Goal: Task Accomplishment & Management: Complete application form

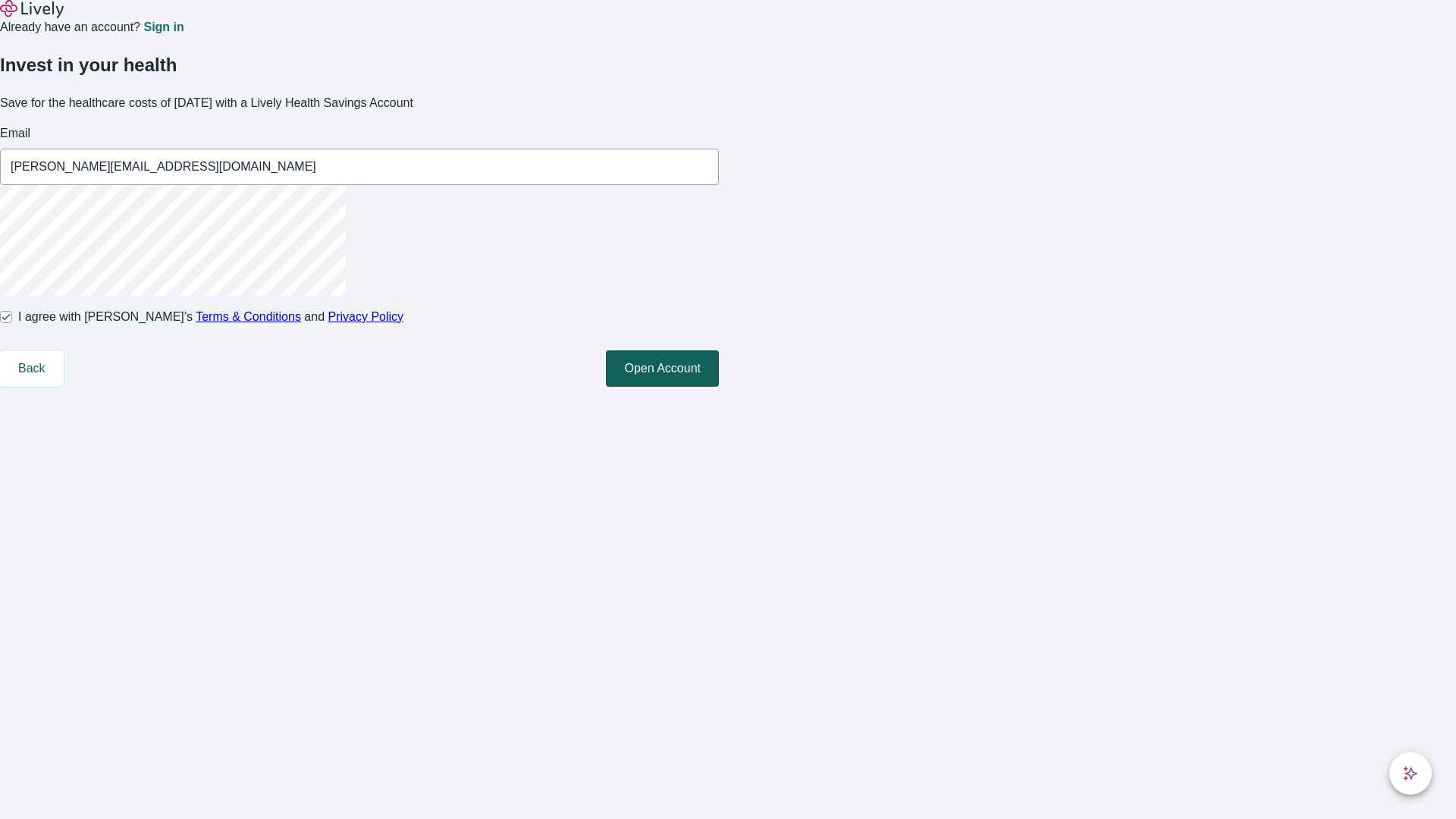
click at [719, 386] on button "Open Account" at bounding box center [662, 368] width 113 height 36
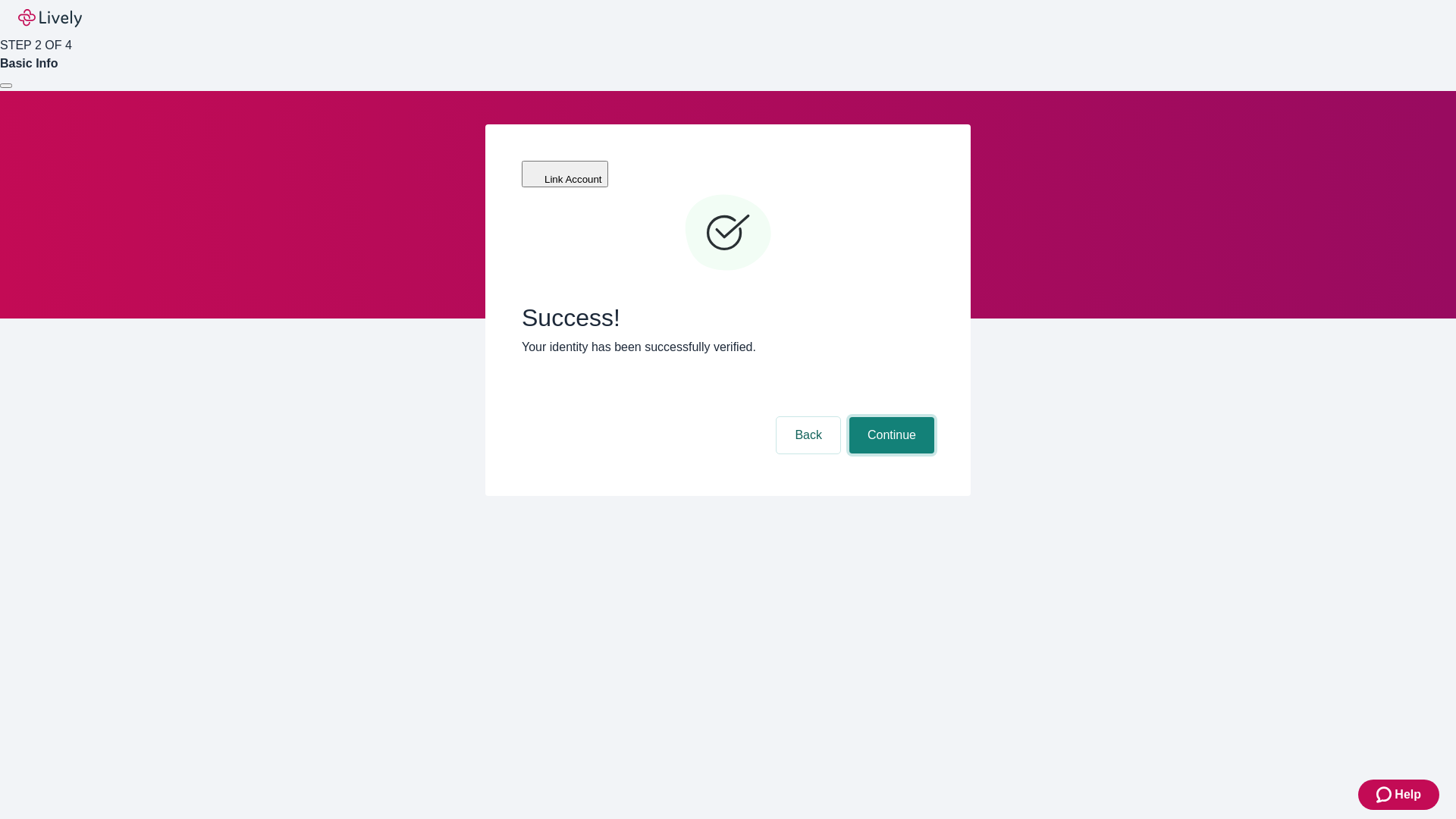
click at [889, 417] on button "Continue" at bounding box center [891, 435] width 85 height 36
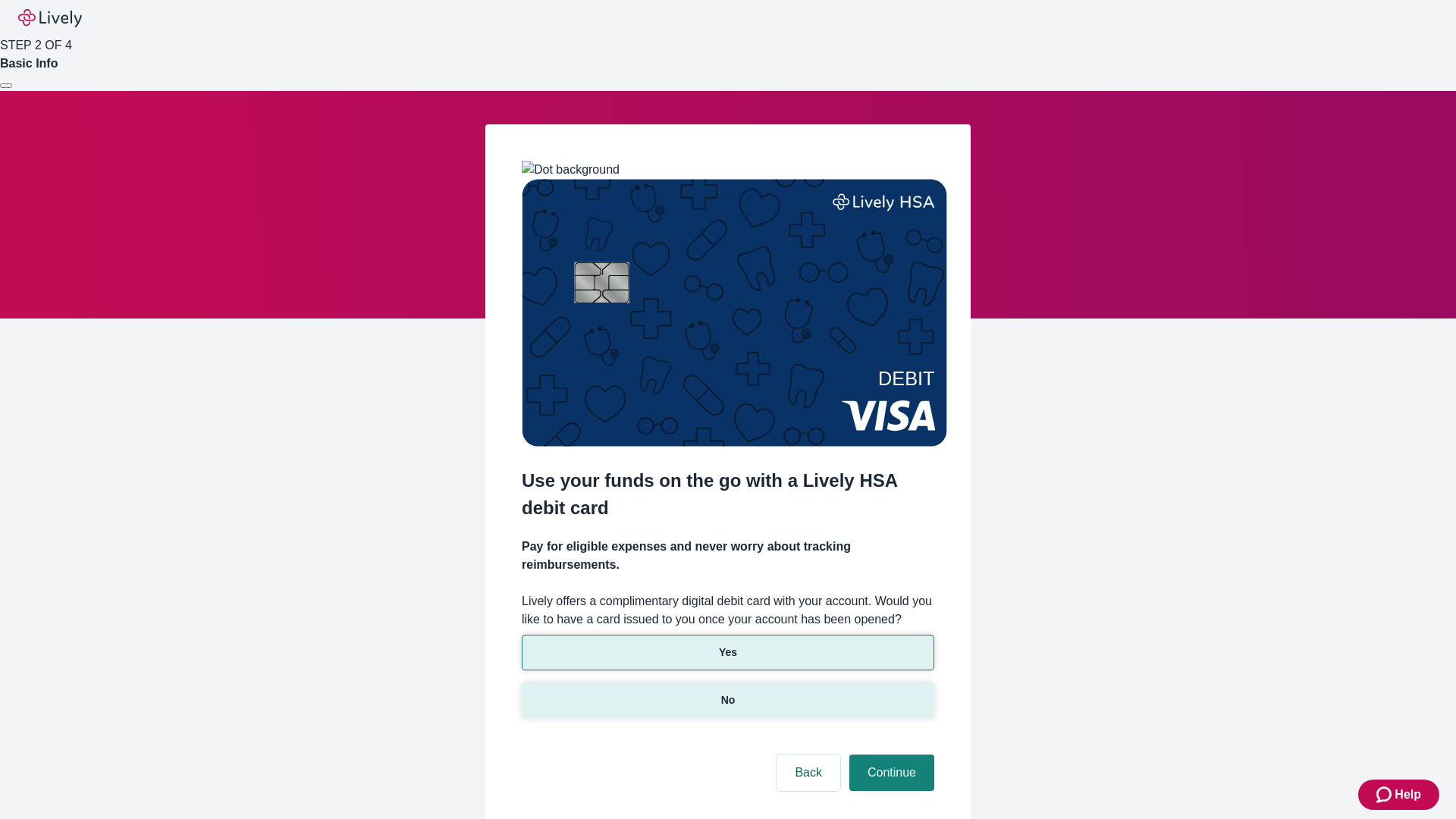
click at [728, 692] on p "No" at bounding box center [728, 700] width 15 height 16
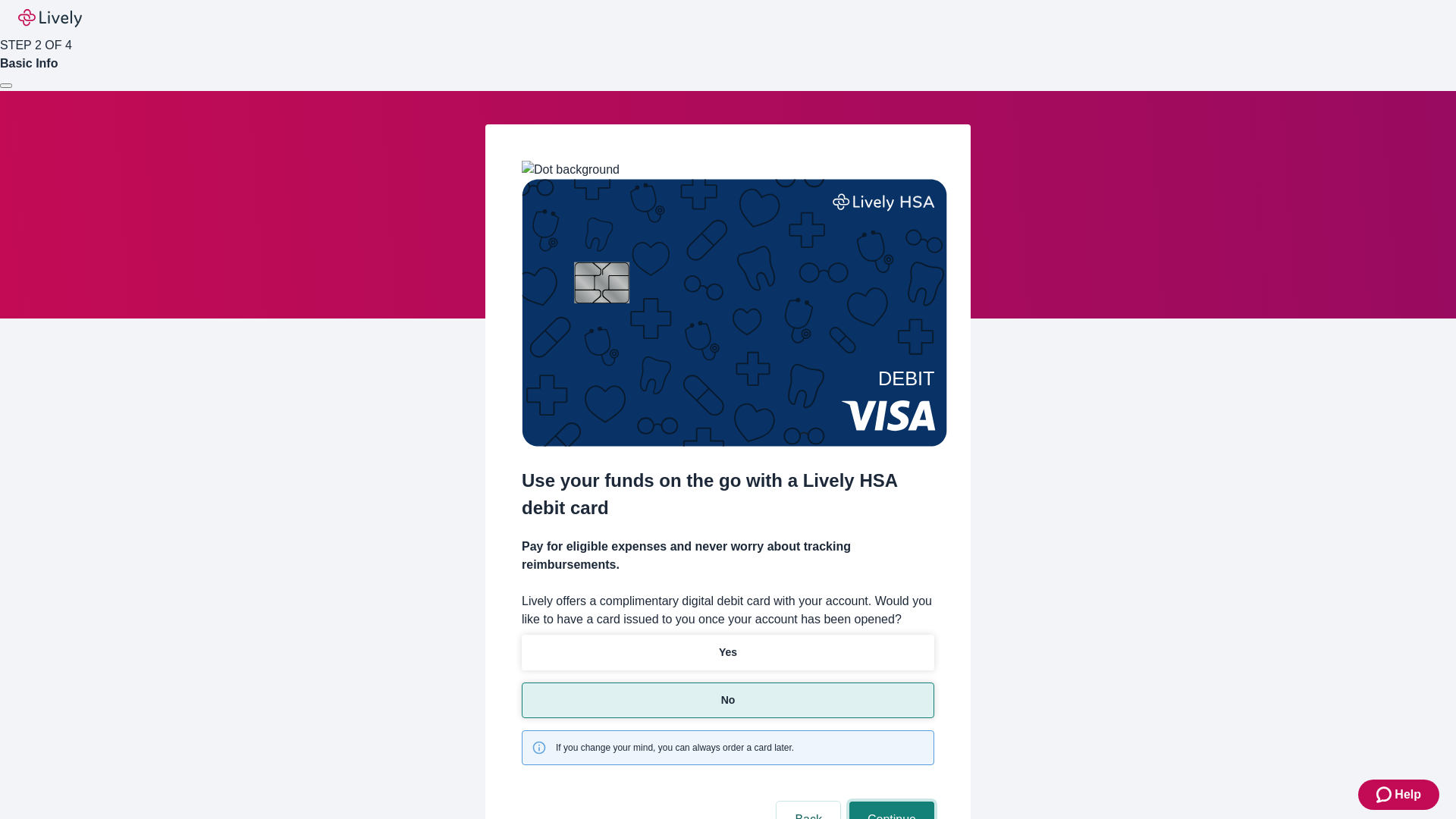
click at [889, 801] on button "Continue" at bounding box center [891, 819] width 85 height 36
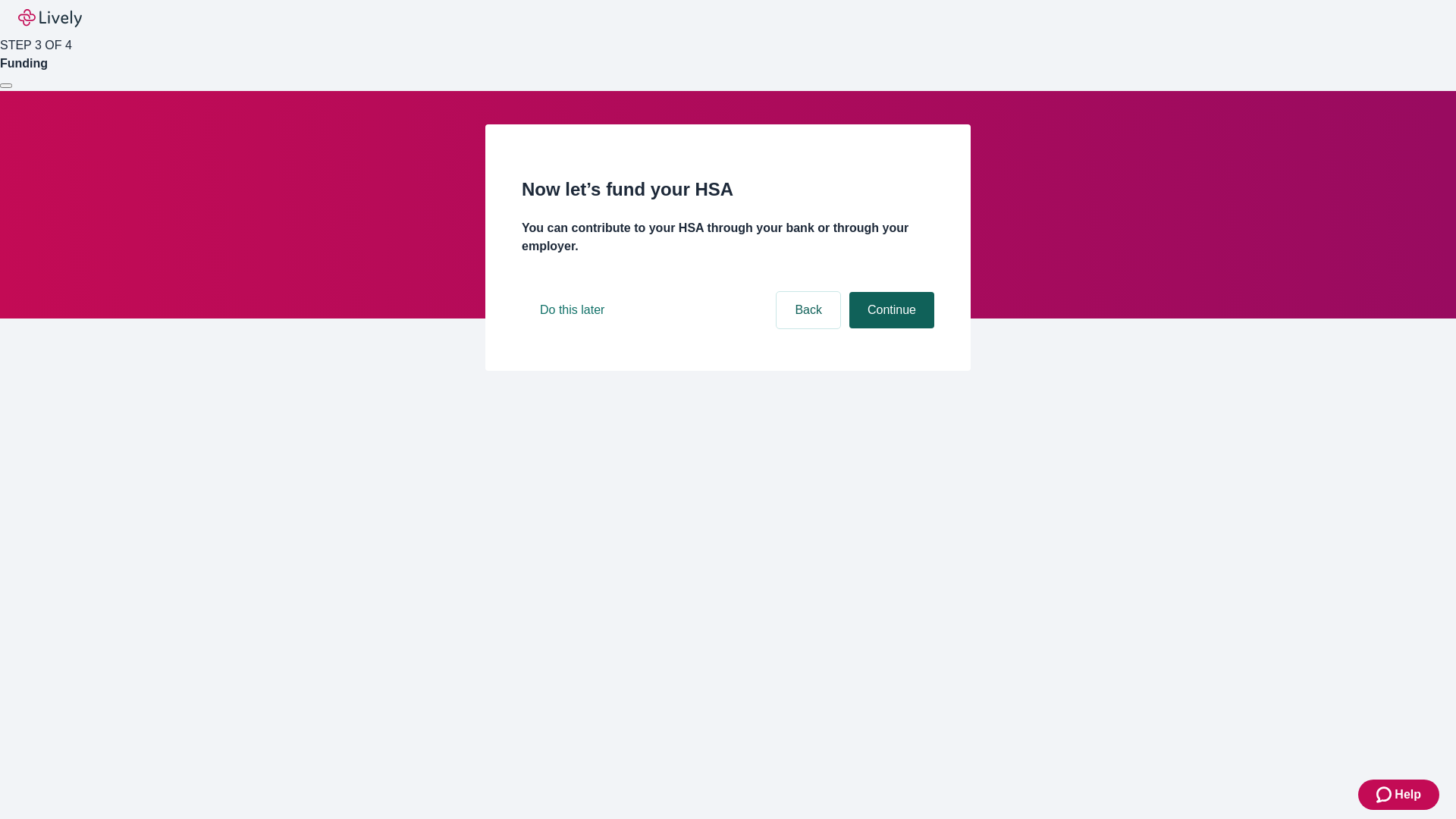
click at [889, 328] on button "Continue" at bounding box center [891, 309] width 85 height 36
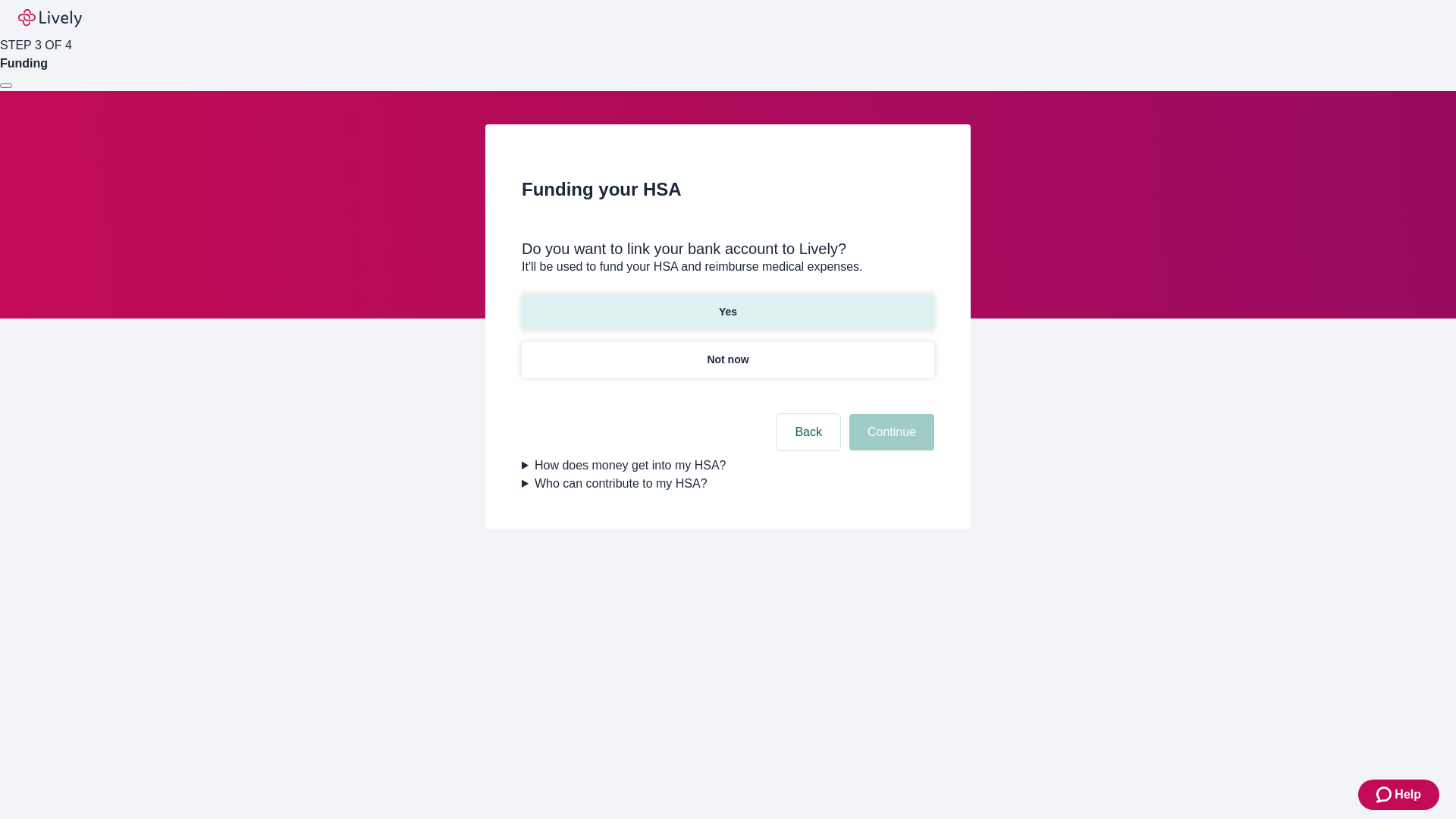
click at [728, 304] on p "Yes" at bounding box center [728, 311] width 18 height 16
click at [889, 414] on button "Continue" at bounding box center [891, 432] width 85 height 36
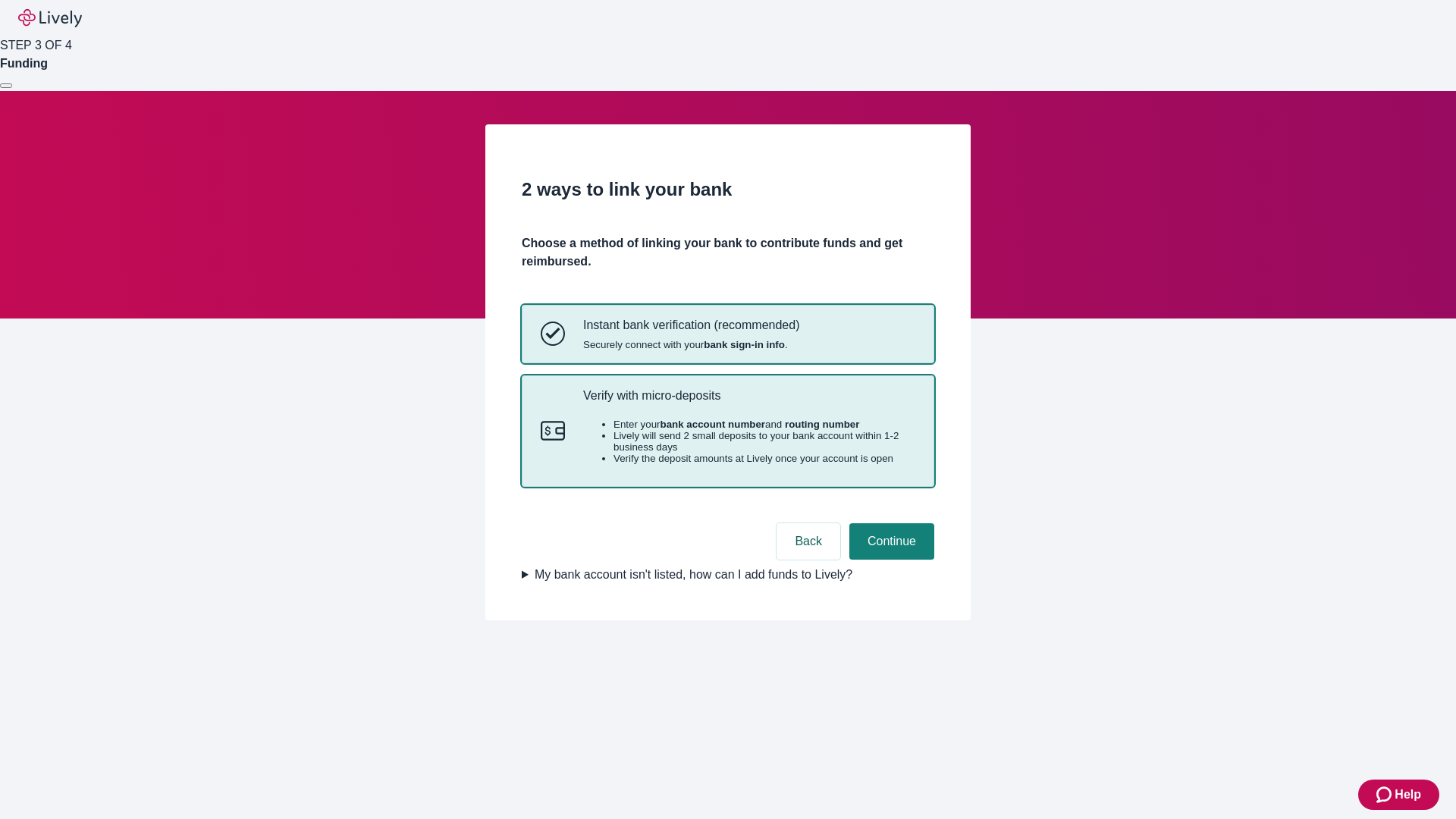
click at [748, 402] on p "Verify with micro-deposits" at bounding box center [748, 395] width 332 height 15
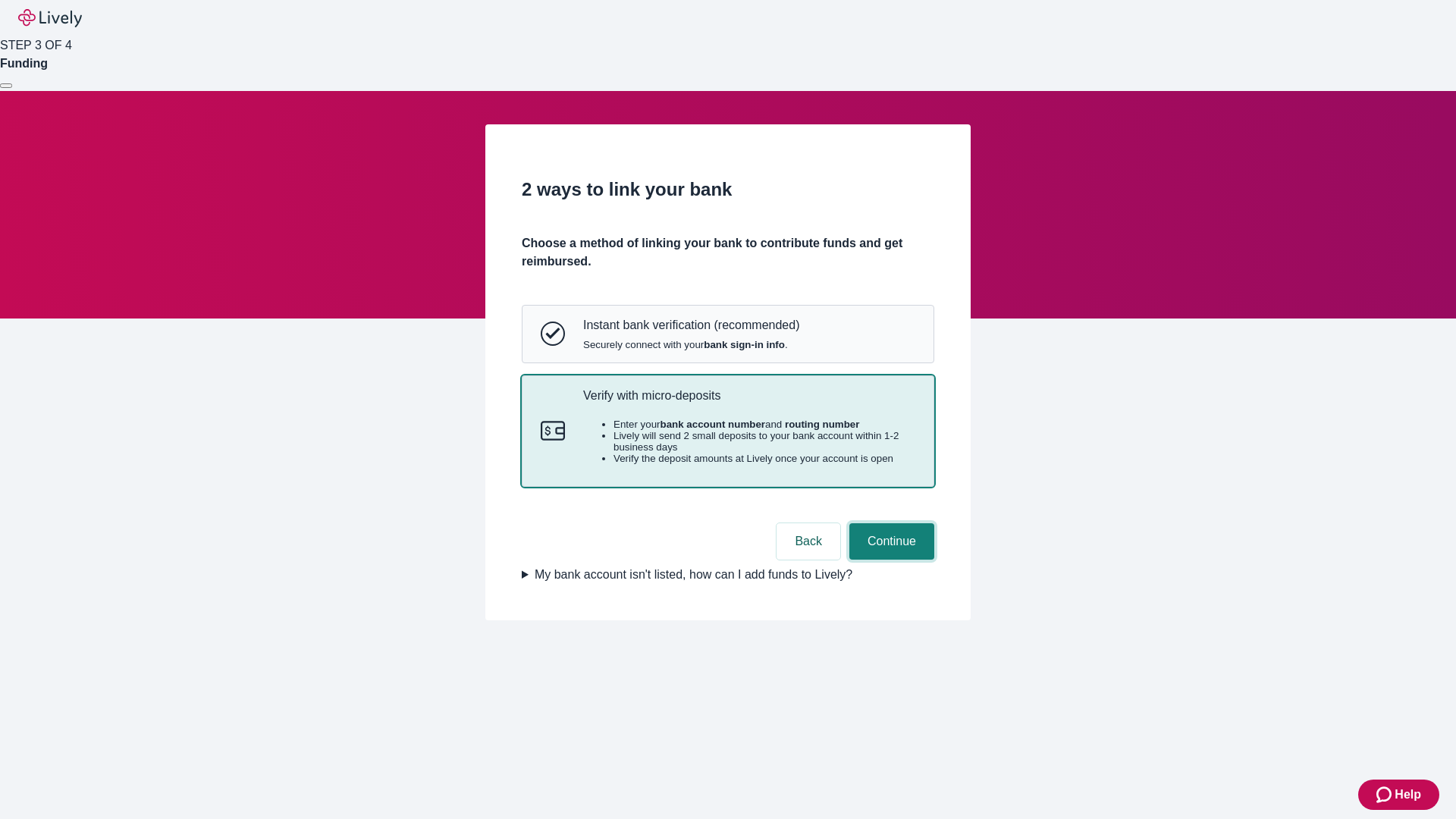
click at [889, 560] on button "Continue" at bounding box center [891, 541] width 85 height 36
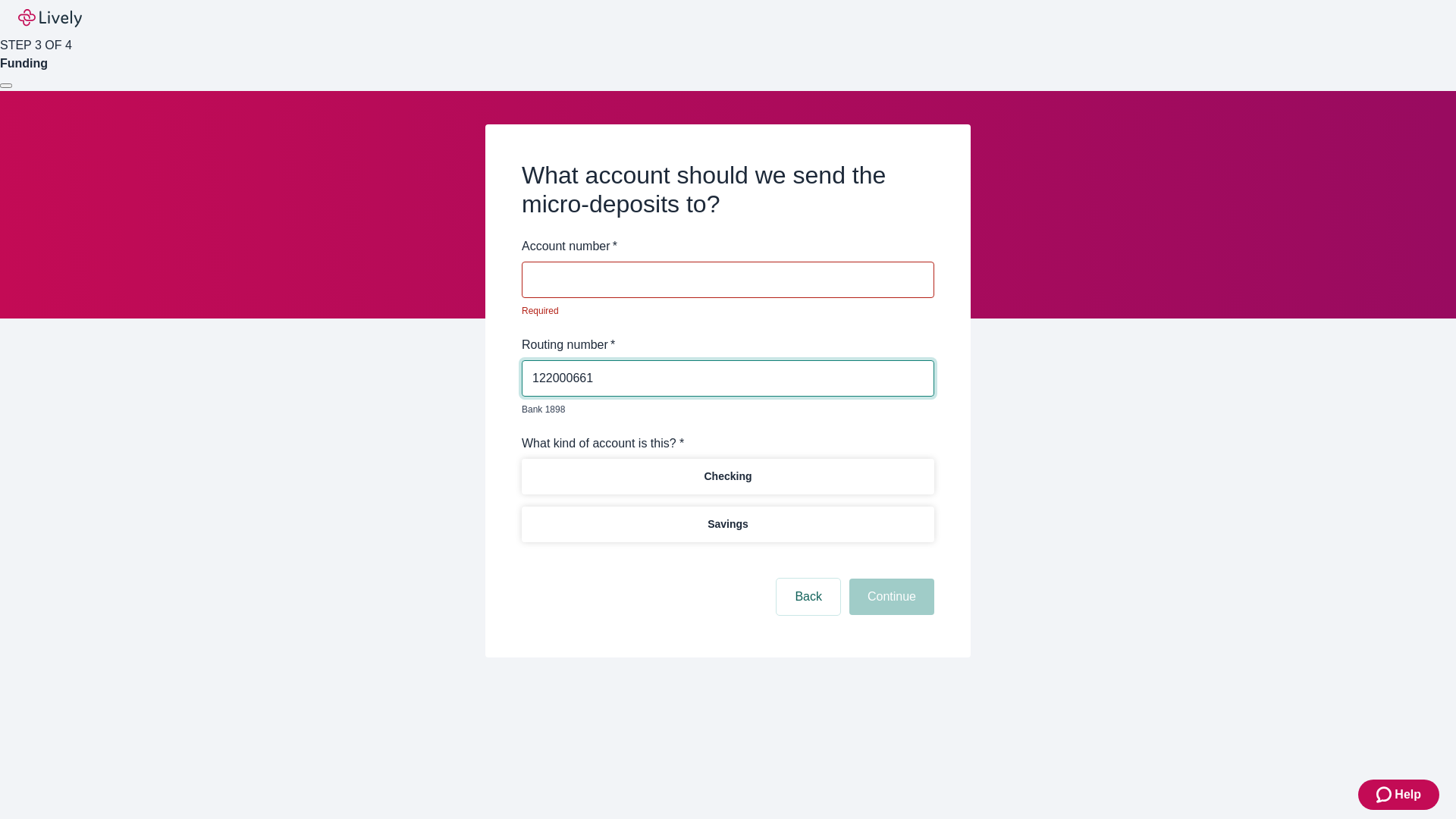
type input "122000661"
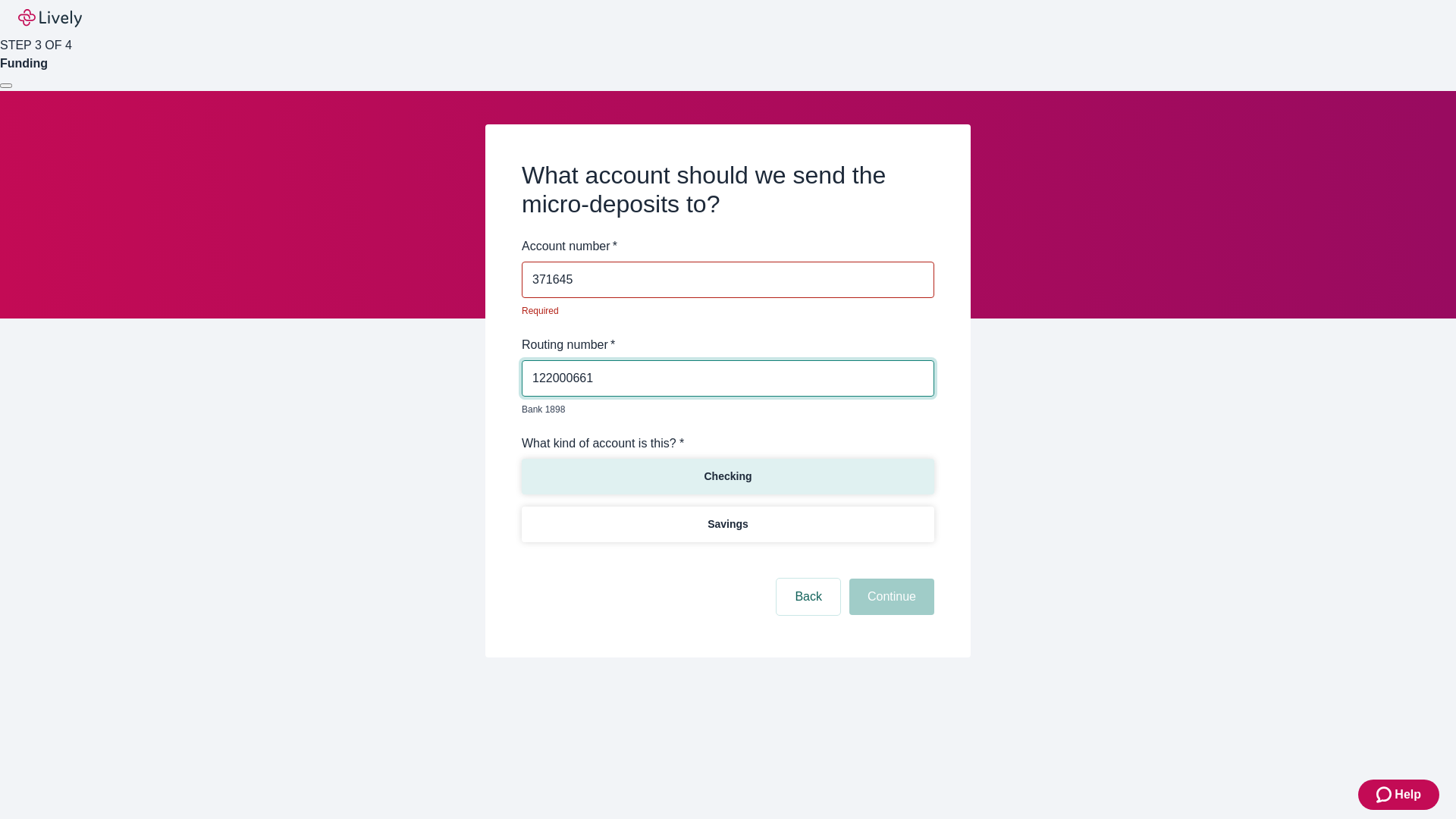
type input "371645"
click at [728, 468] on p "Checking" at bounding box center [728, 476] width 47 height 16
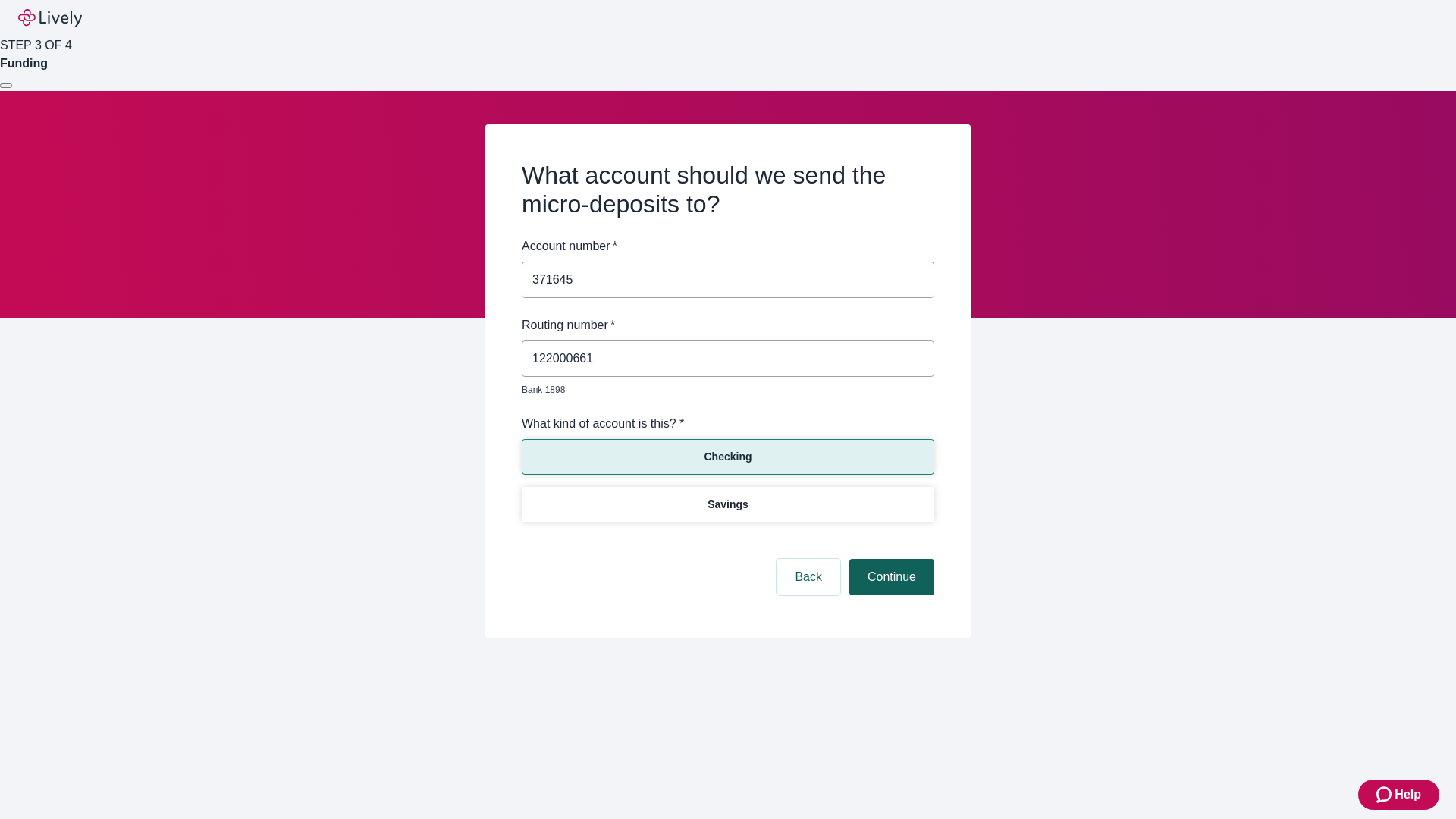
click at [889, 560] on button "Continue" at bounding box center [891, 577] width 85 height 36
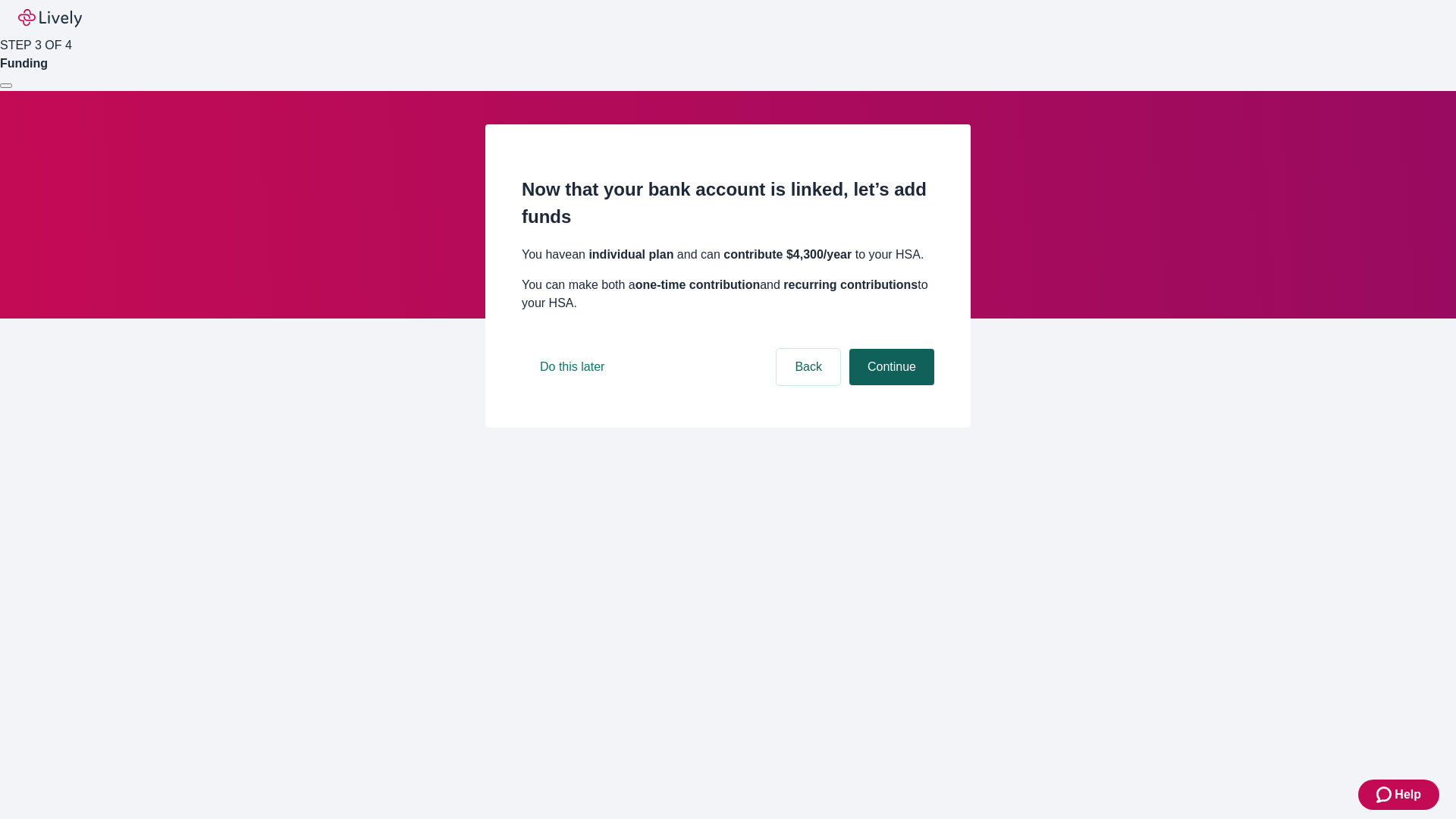
click at [889, 385] on button "Continue" at bounding box center [891, 367] width 85 height 36
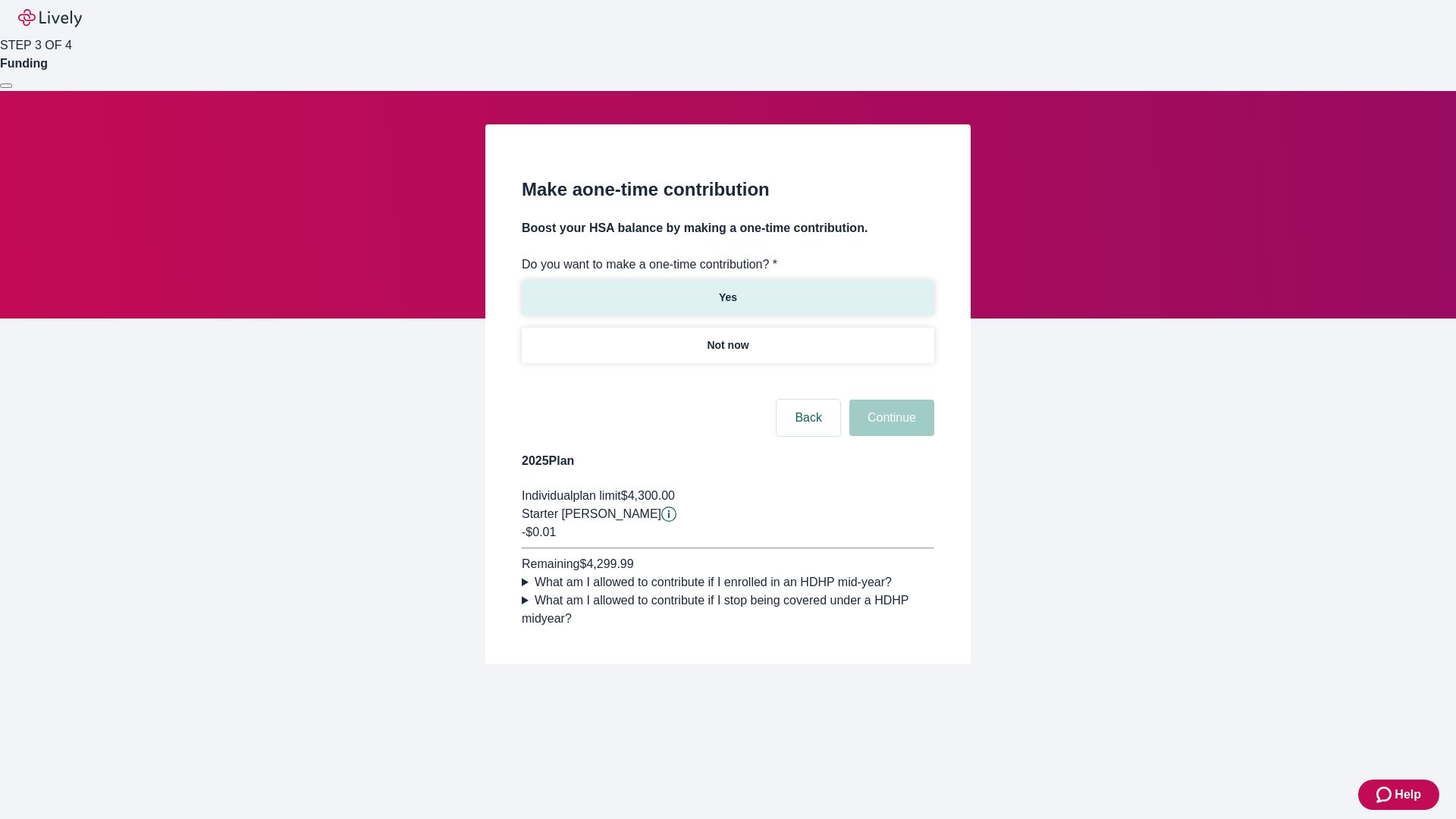
click at [728, 290] on p "Yes" at bounding box center [728, 298] width 18 height 16
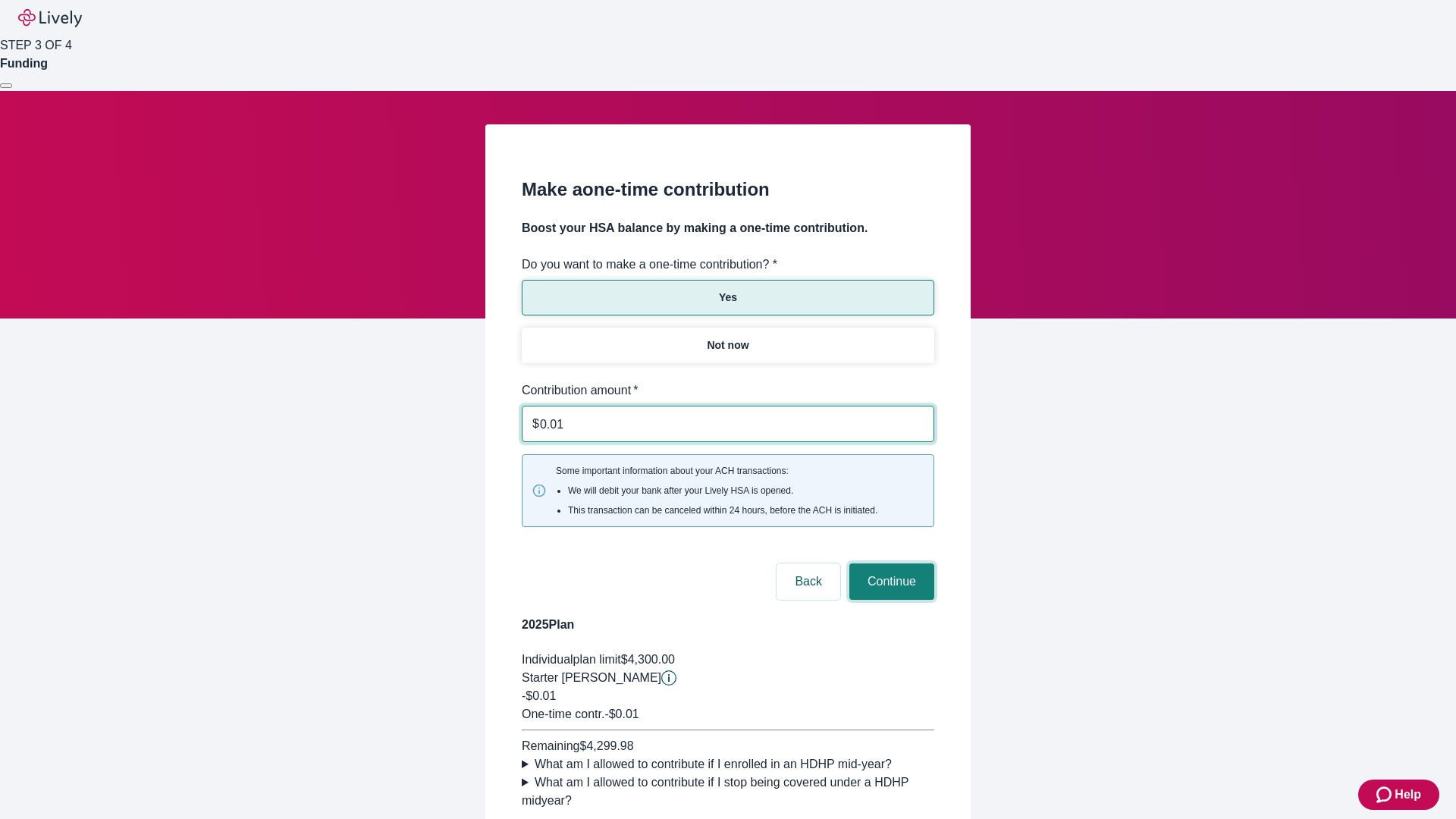
click at [889, 563] on button "Continue" at bounding box center [891, 580] width 85 height 36
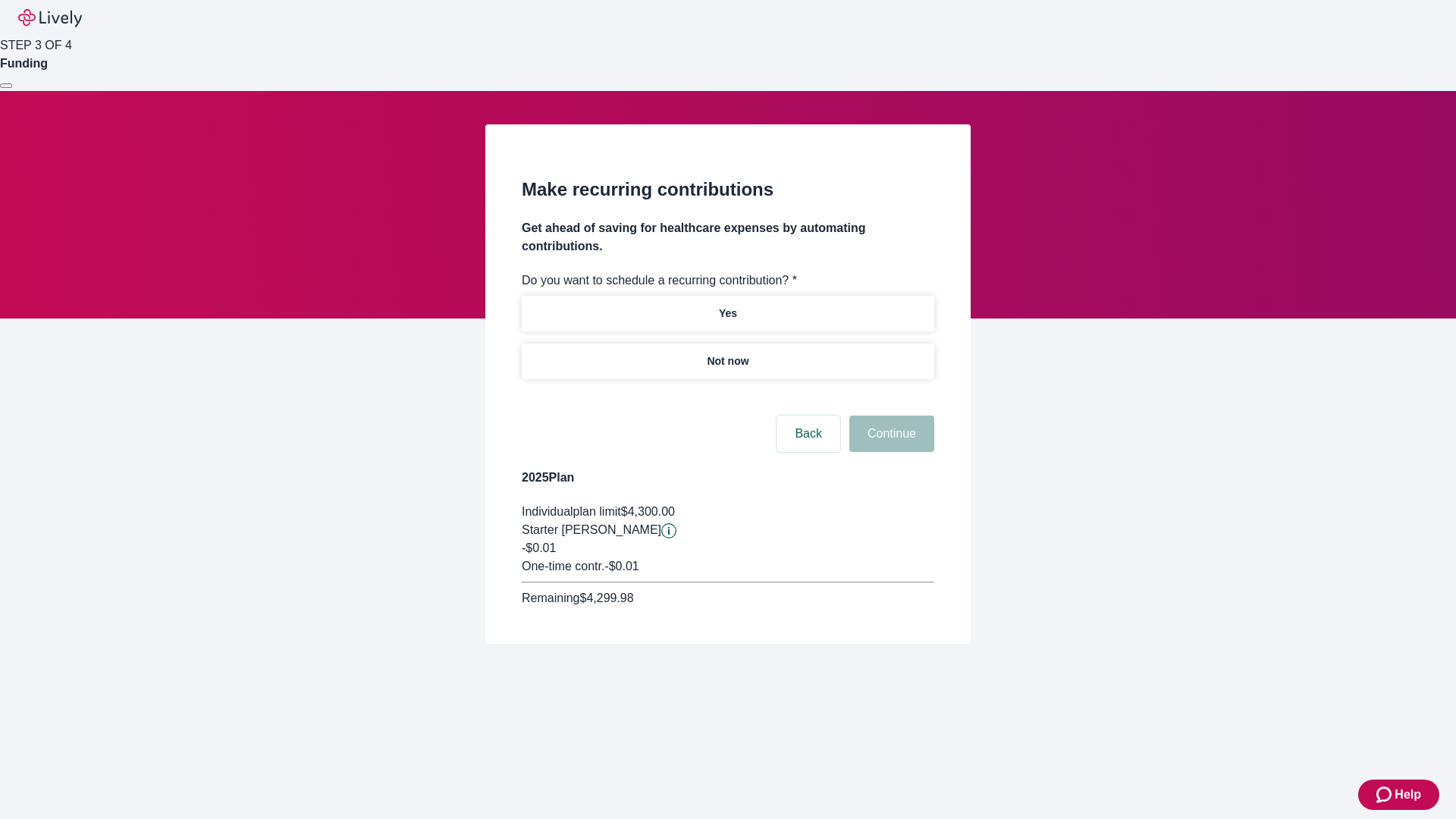
click at [728, 353] on p "Not now" at bounding box center [728, 361] width 41 height 16
click at [889, 415] on button "Continue" at bounding box center [891, 433] width 85 height 36
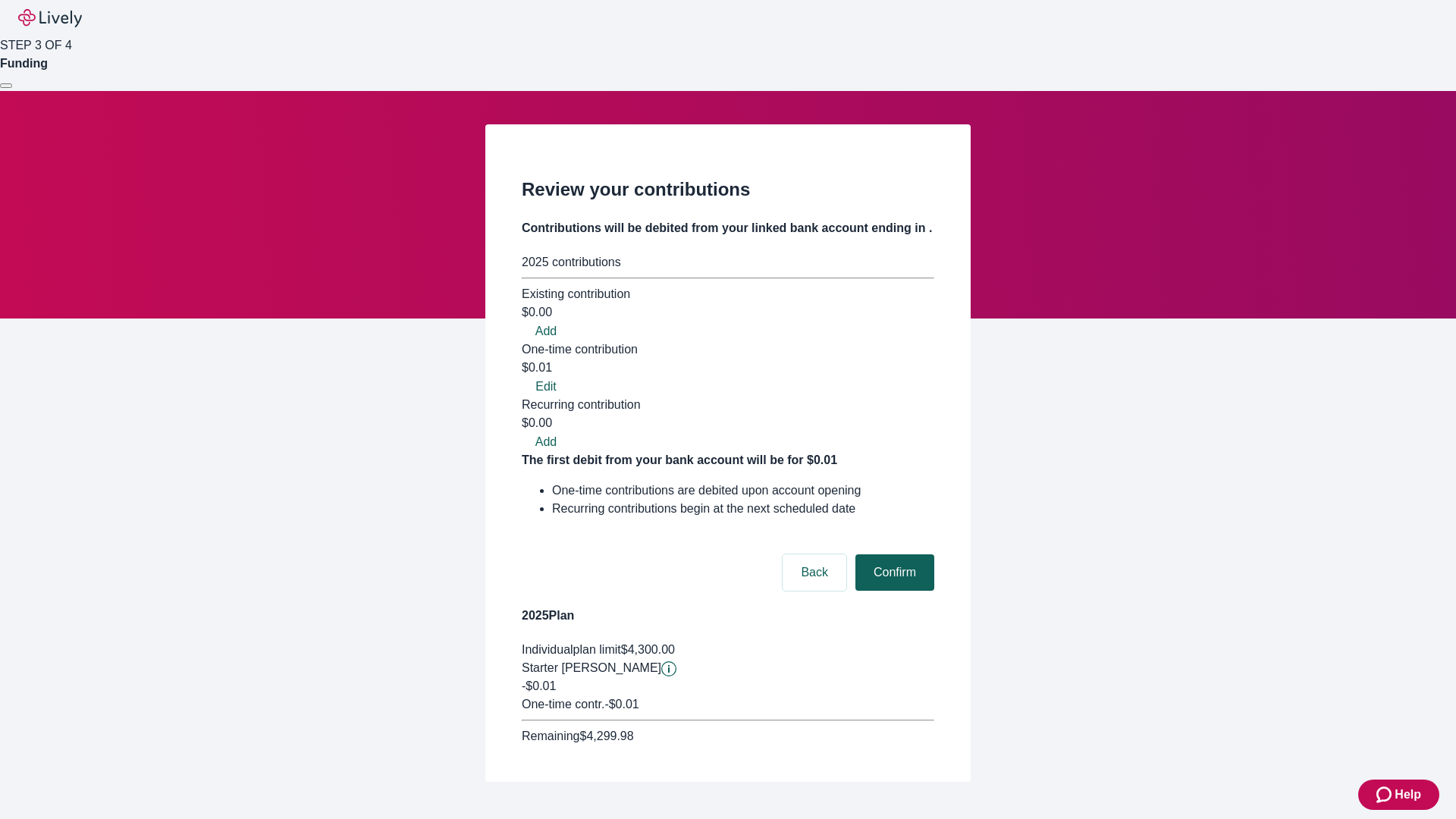
click at [892, 554] on button "Confirm" at bounding box center [895, 572] width 79 height 36
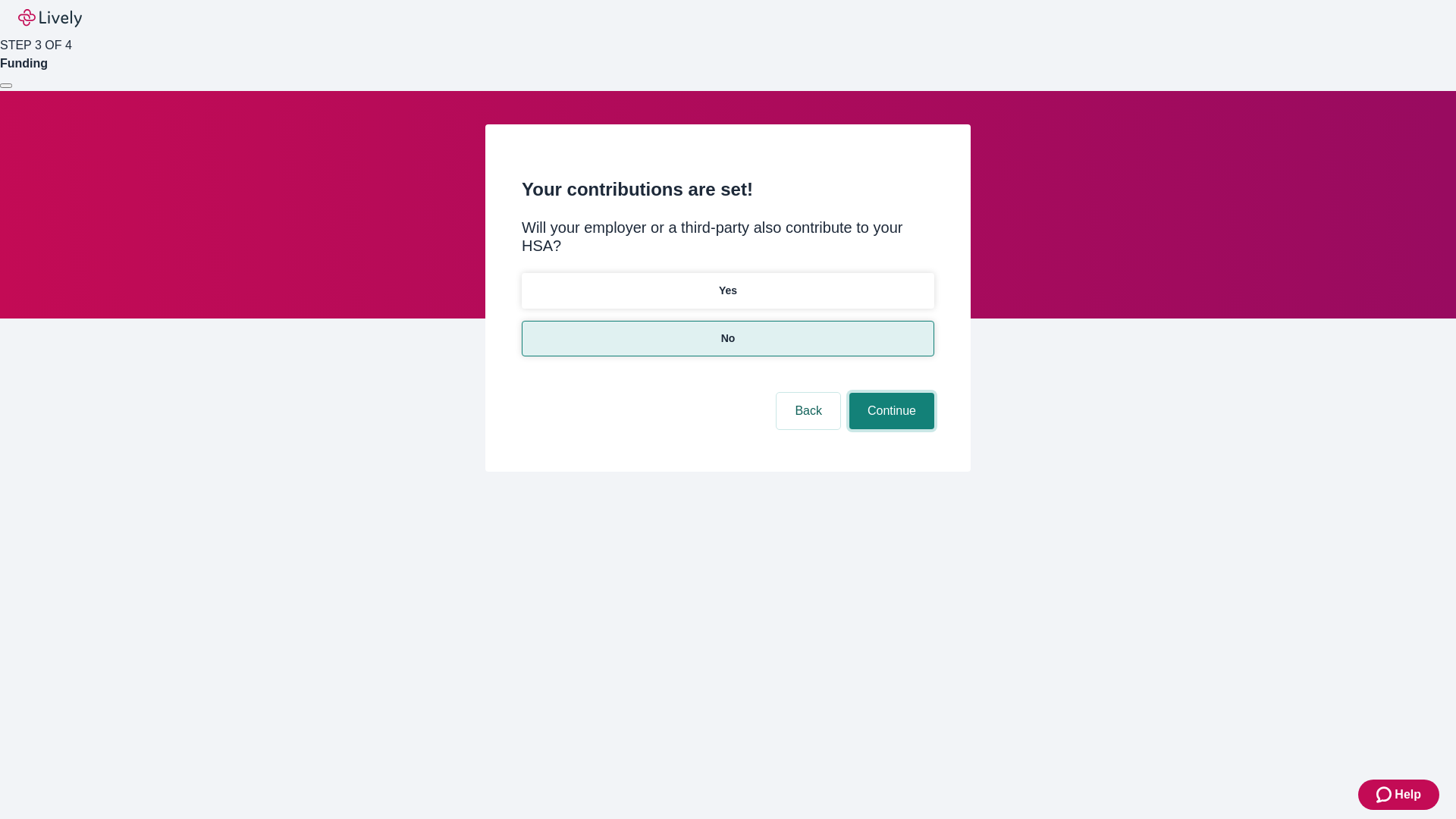
click at [889, 392] on button "Continue" at bounding box center [891, 410] width 85 height 36
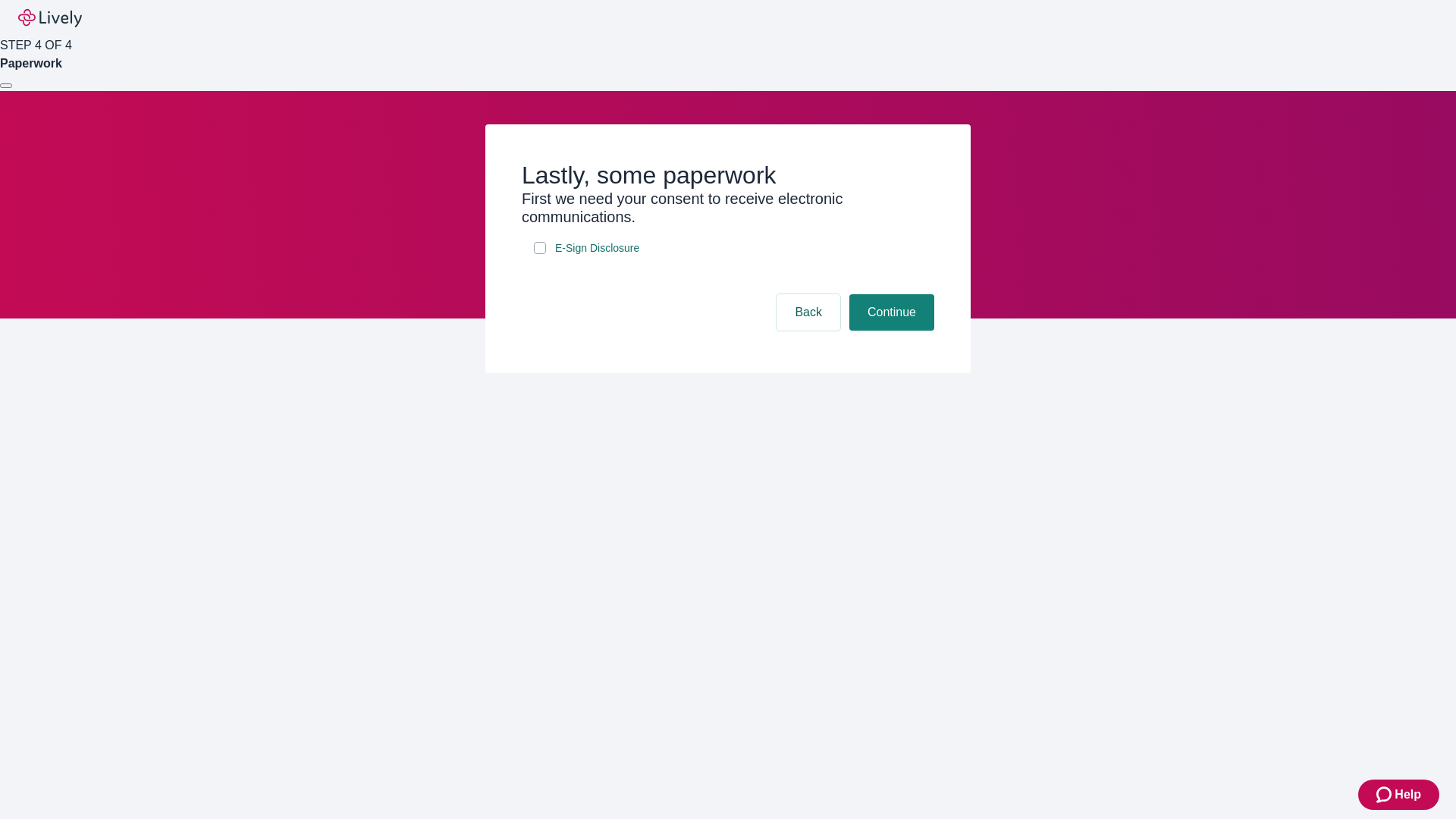
click at [540, 254] on input "E-Sign Disclosure" at bounding box center [539, 247] width 12 height 12
checkbox input "true"
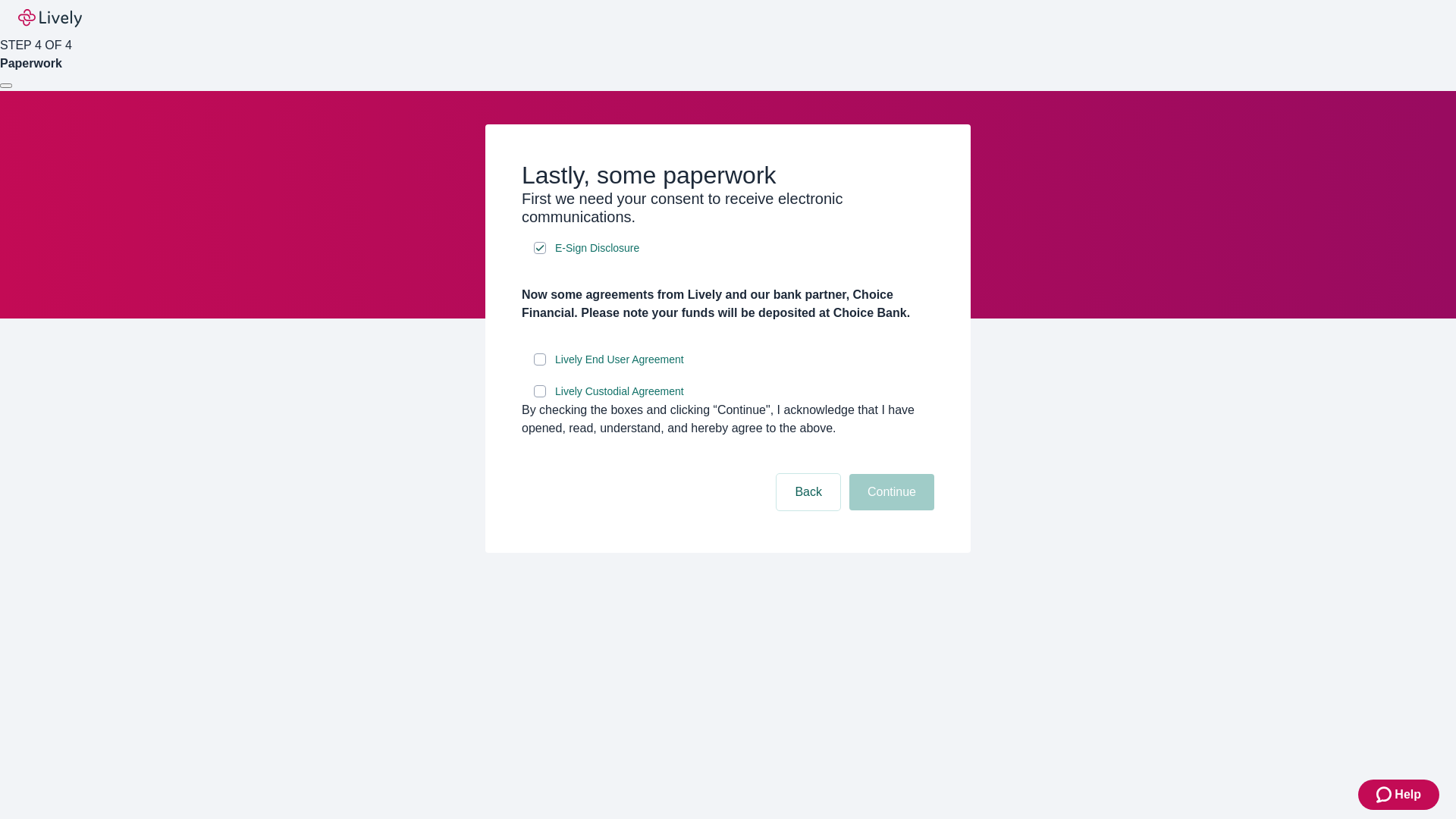
click at [540, 366] on input "Lively End User Agreement" at bounding box center [539, 359] width 12 height 12
checkbox input "true"
click at [540, 397] on input "Lively Custodial Agreement" at bounding box center [539, 391] width 12 height 12
checkbox input "true"
click at [889, 511] on button "Continue" at bounding box center [891, 492] width 85 height 36
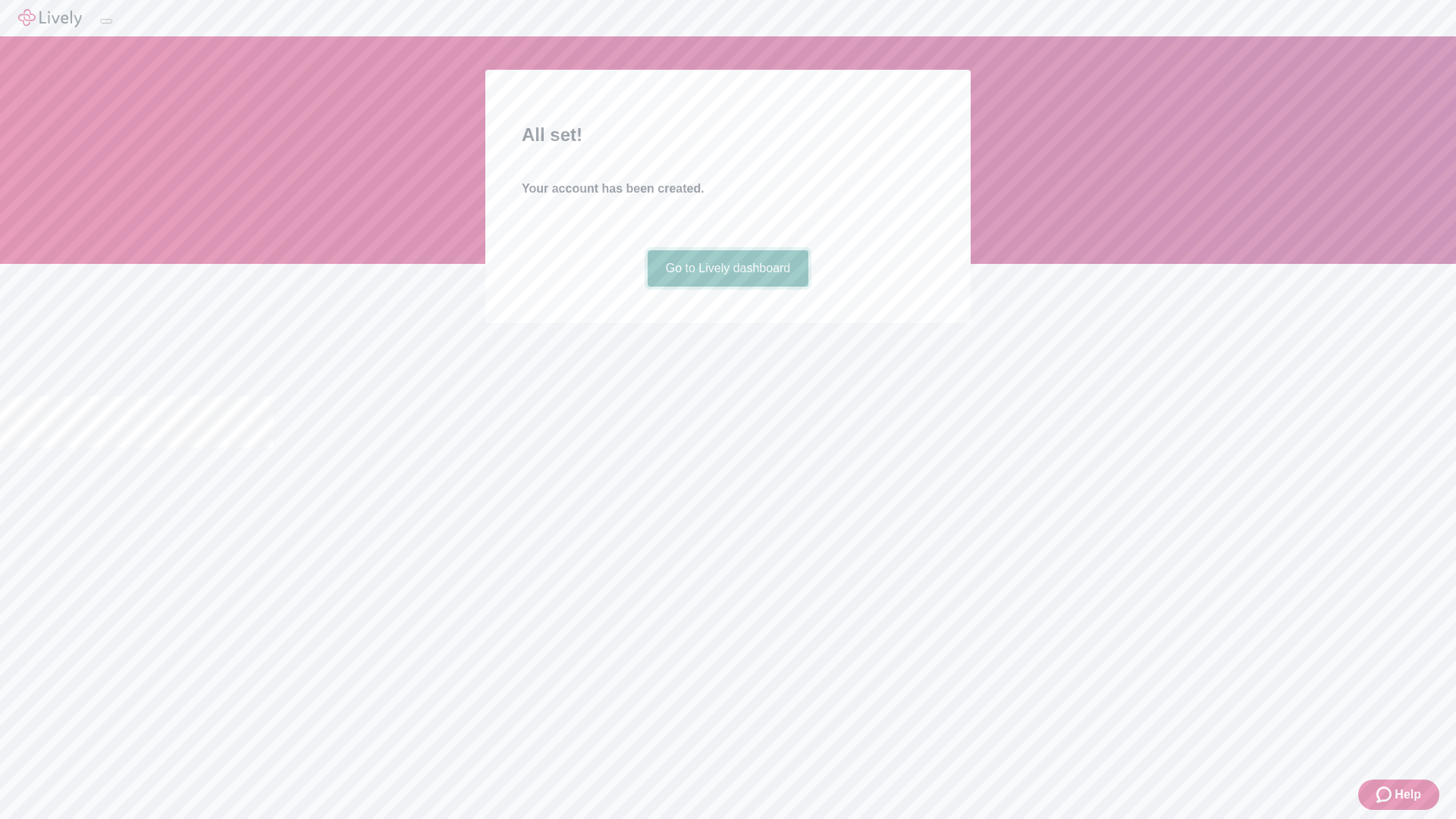
click at [728, 287] on link "Go to Lively dashboard" at bounding box center [728, 268] width 162 height 36
